Goal: Information Seeking & Learning: Learn about a topic

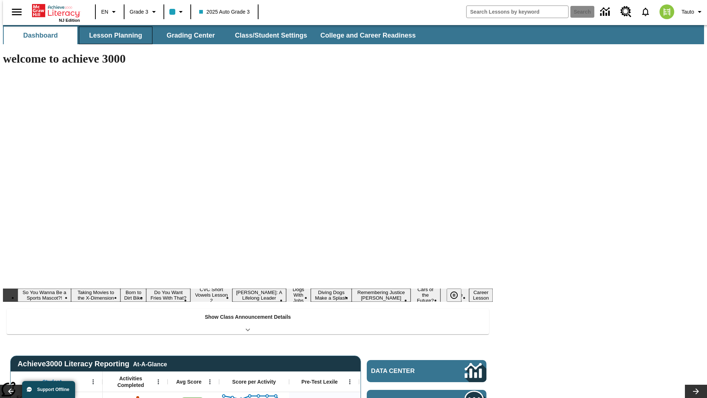
click at [113, 35] on button "Lesson Planning" at bounding box center [116, 36] width 74 height 18
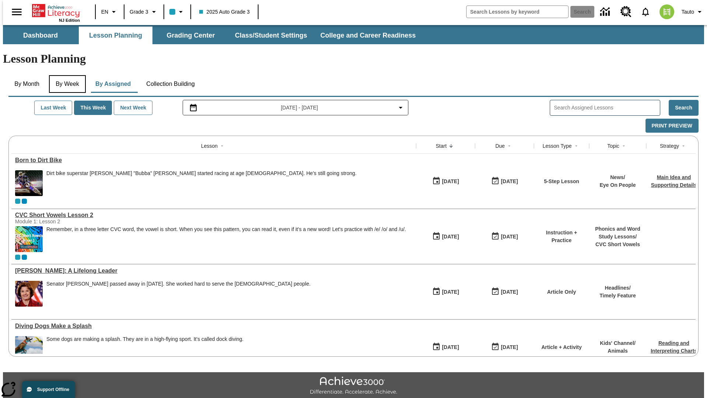
click at [66, 75] on button "By Week" at bounding box center [67, 84] width 37 height 18
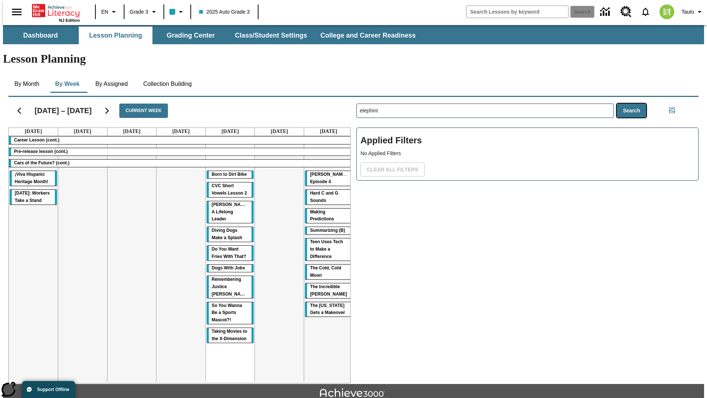
click at [633, 103] on button "Search" at bounding box center [632, 110] width 30 height 14
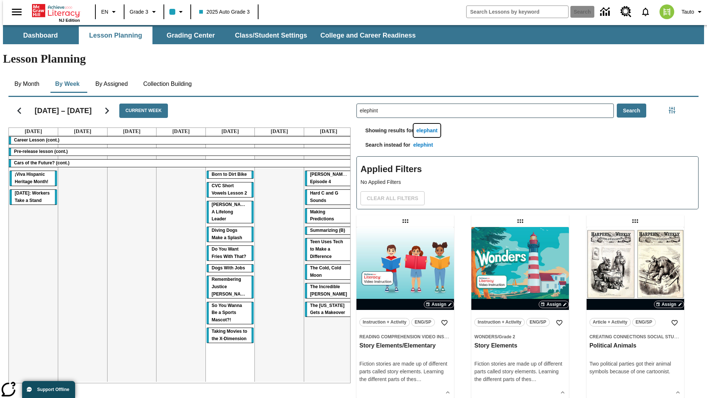
click at [428, 124] on button "elephant" at bounding box center [427, 131] width 27 height 14
type input "elephant"
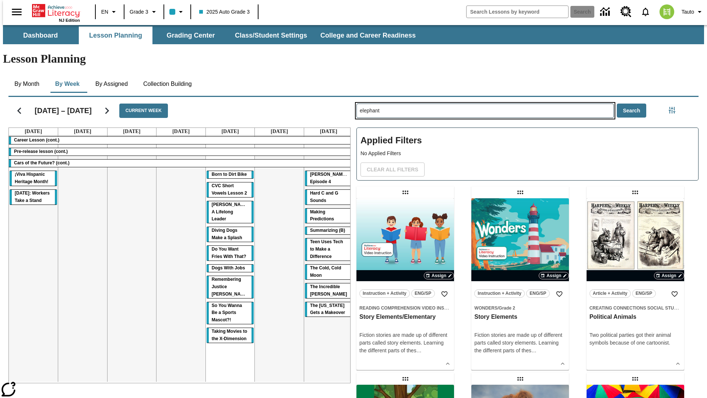
type input "elephint"
